Goal: Task Accomplishment & Management: Use online tool/utility

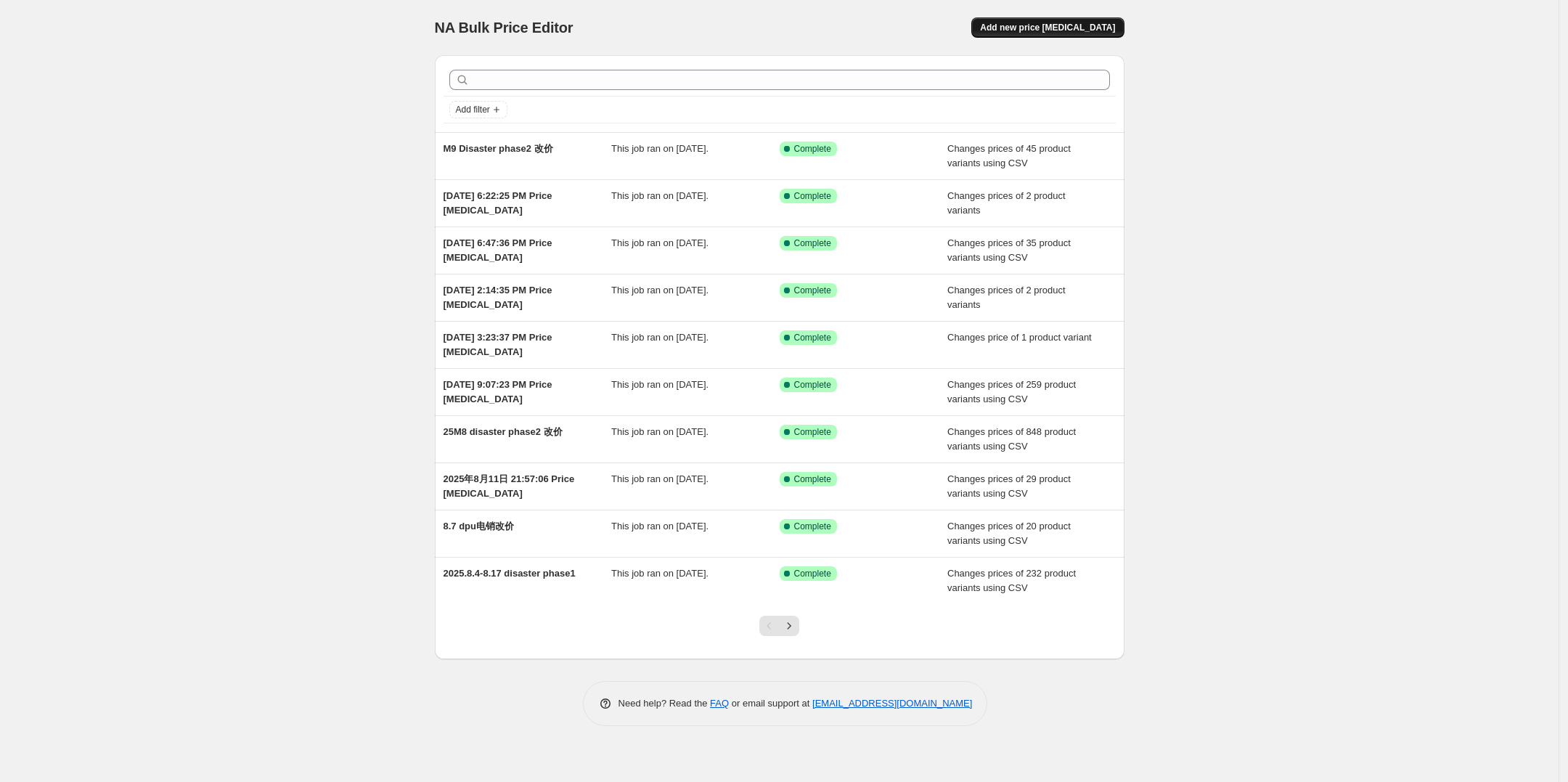
click at [1044, 25] on span "Add new price [MEDICAL_DATA]" at bounding box center [1047, 28] width 135 height 11
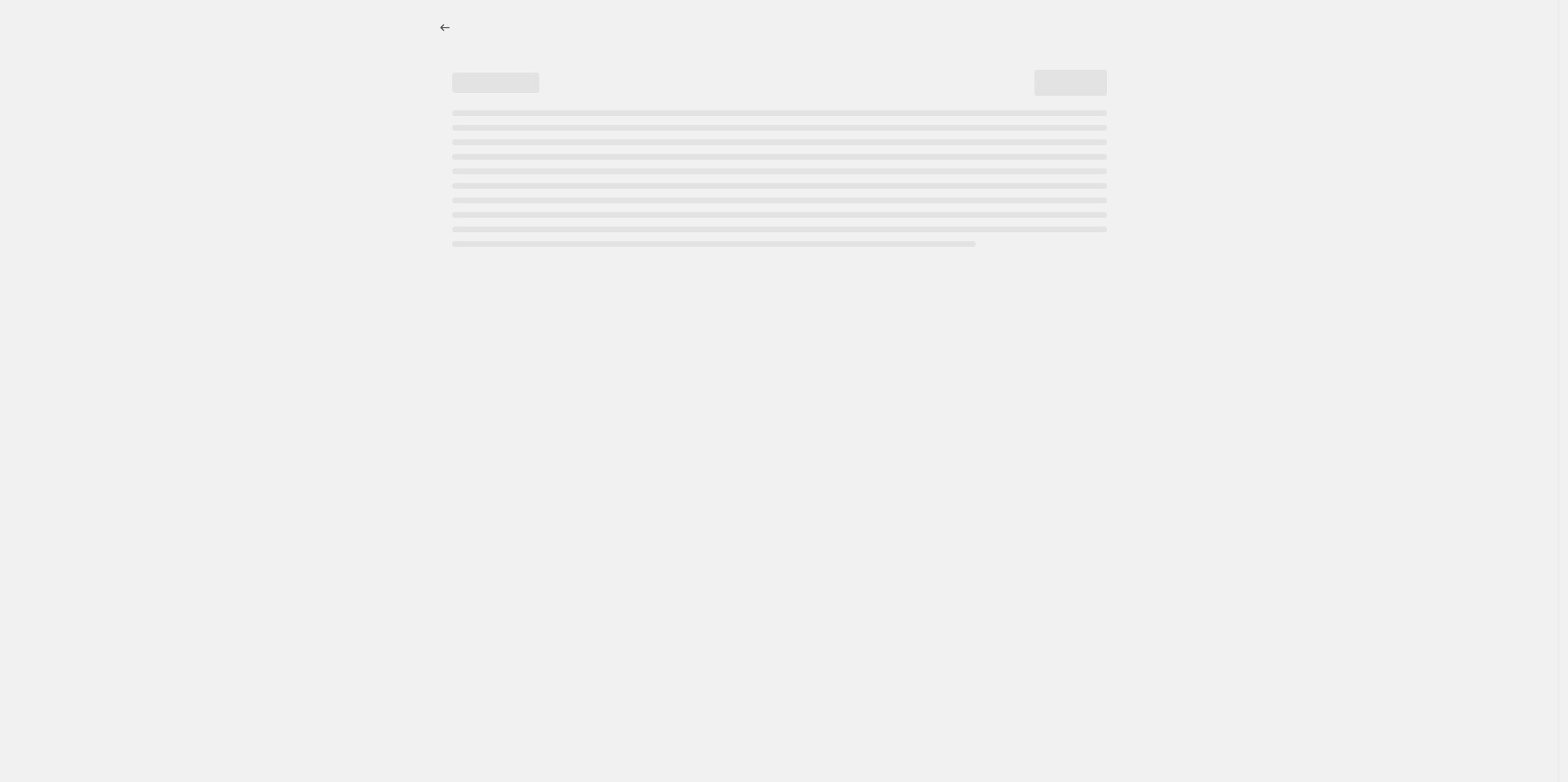
select select "percentage"
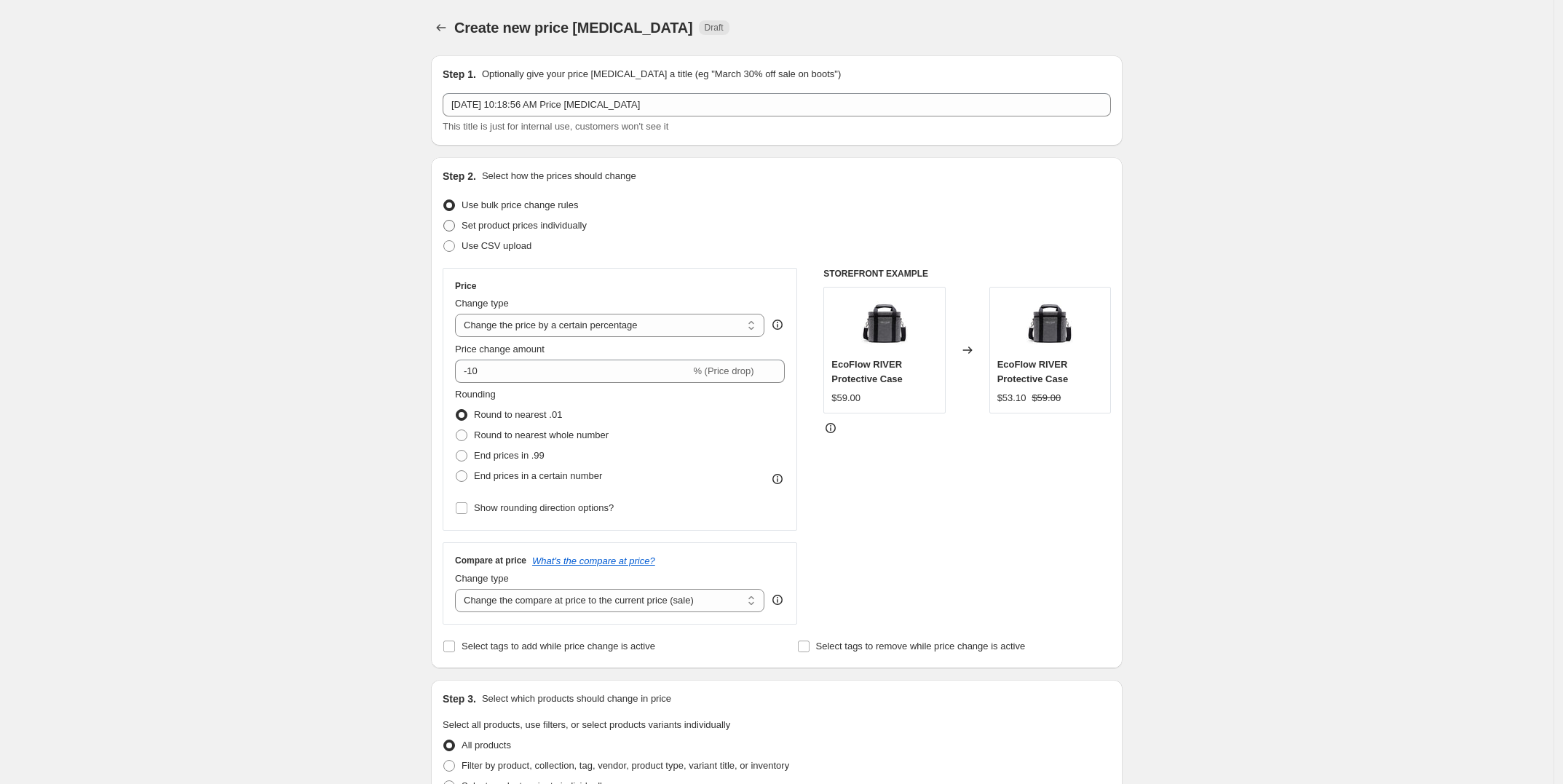
click at [537, 225] on span "Set product prices individually" at bounding box center [524, 225] width 126 height 11
click at [444, 221] on input "Set product prices individually" at bounding box center [443, 220] width 1 height 1
radio input "true"
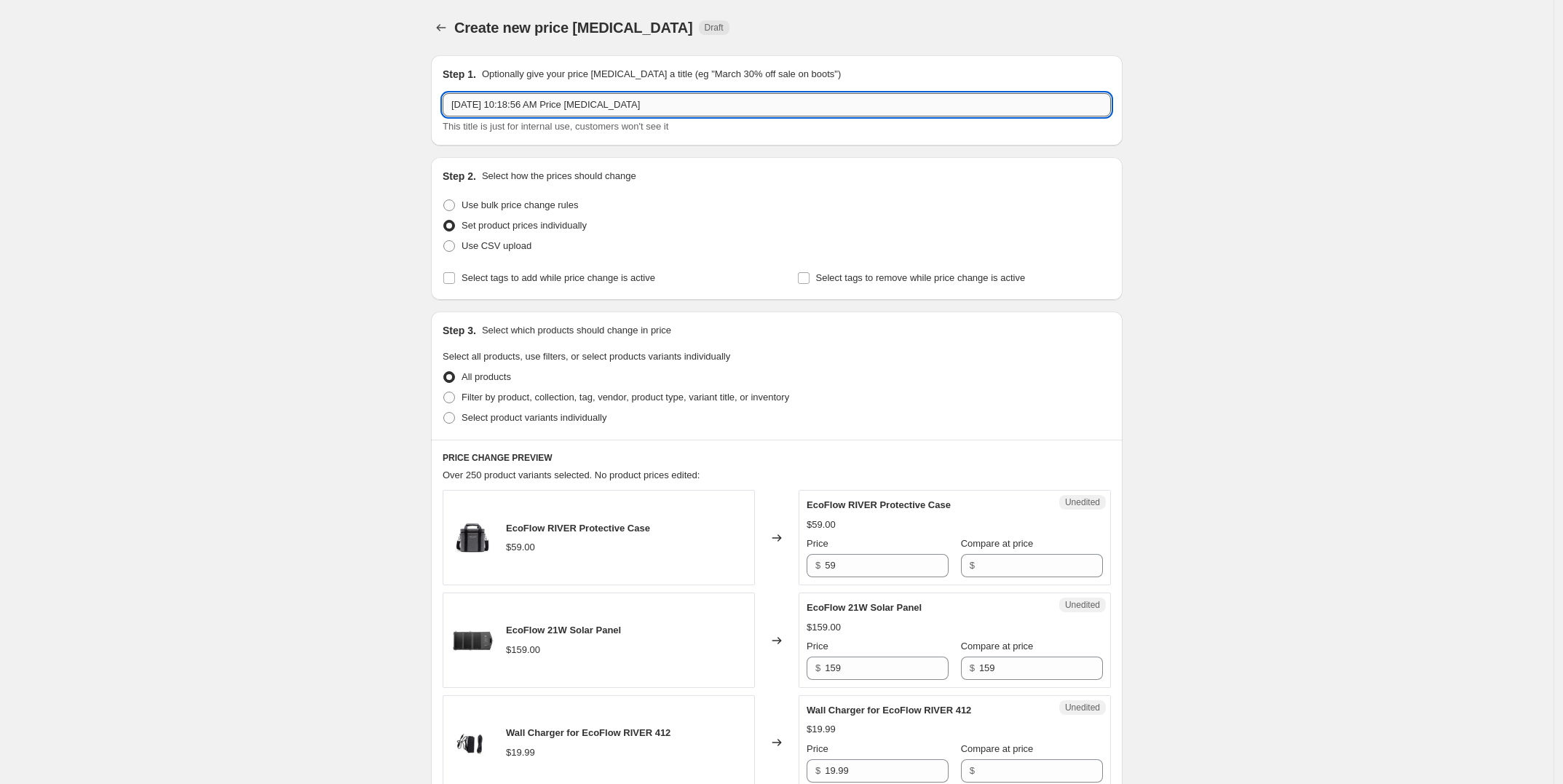
click at [668, 100] on input "[DATE] 10:18:56 AM Price [MEDICAL_DATA]" at bounding box center [777, 105] width 669 height 23
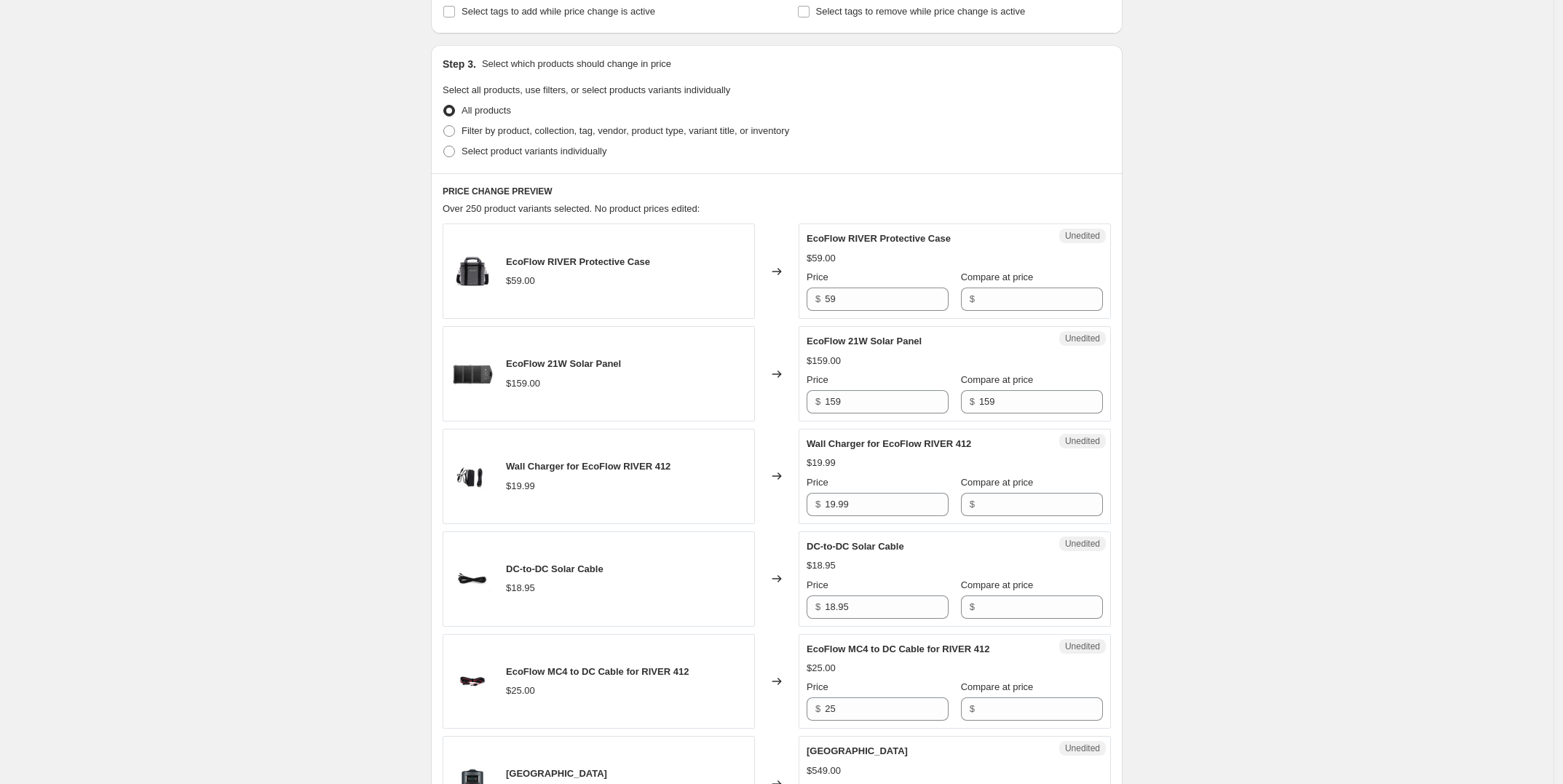
scroll to position [273, 0]
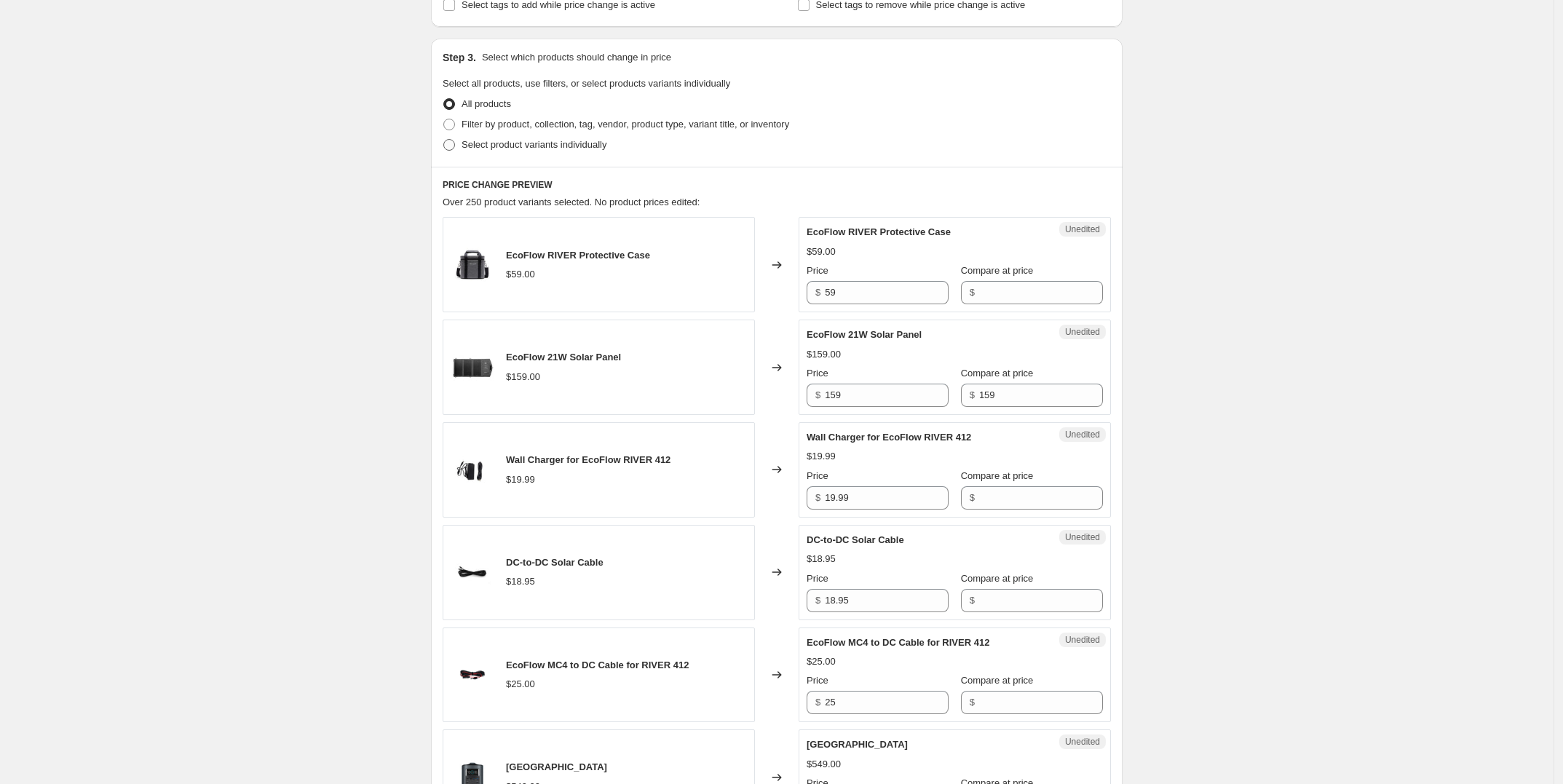
type input "D2M 单机改价"
click at [566, 149] on span "Select product variants individually" at bounding box center [534, 144] width 145 height 11
click at [444, 139] on input "Select product variants individually" at bounding box center [443, 139] width 1 height 1
radio input "true"
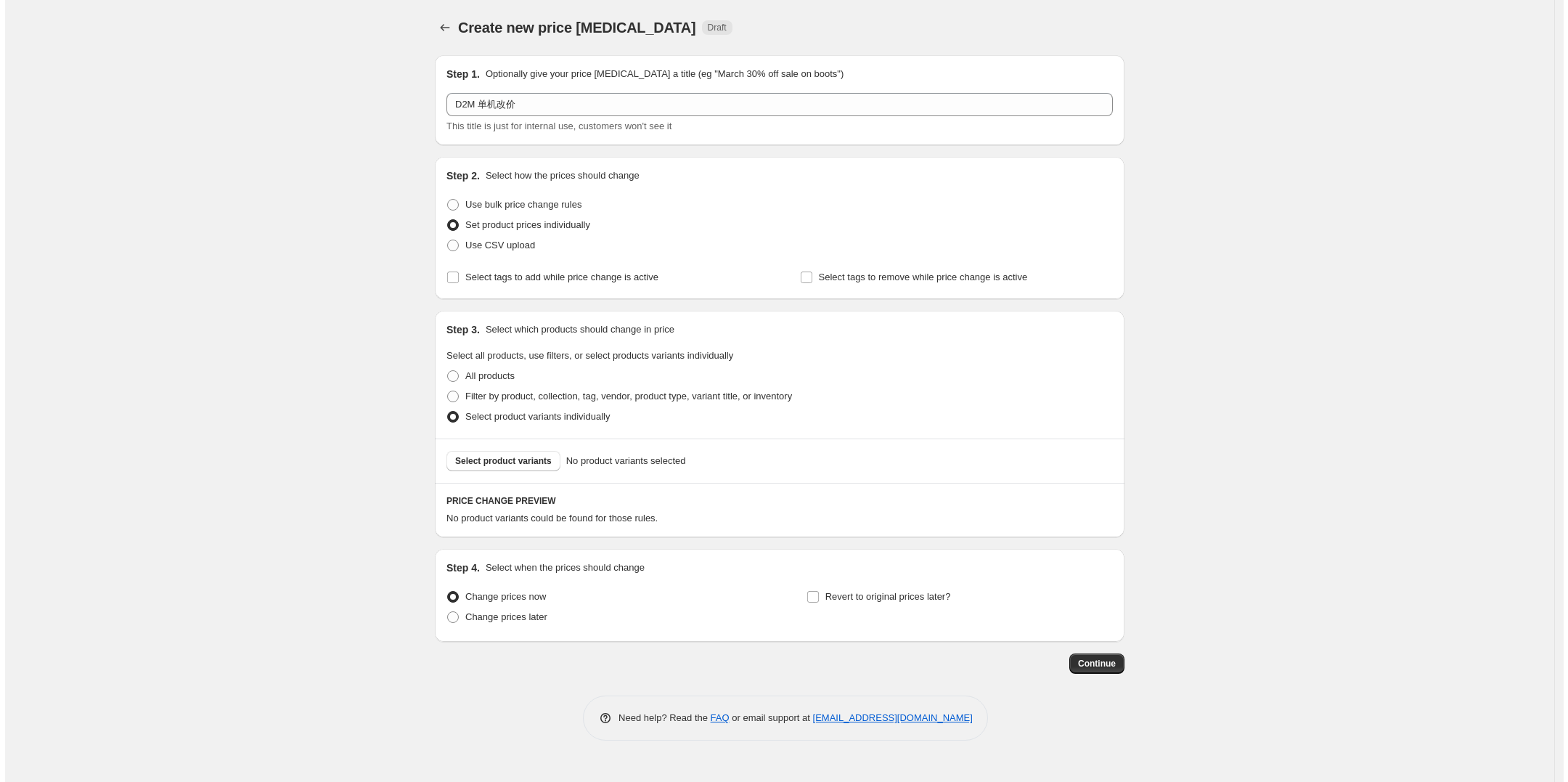
scroll to position [0, 0]
click at [510, 454] on button "Select product variants" at bounding box center [503, 461] width 114 height 20
